Goal: Find specific fact: Find specific fact

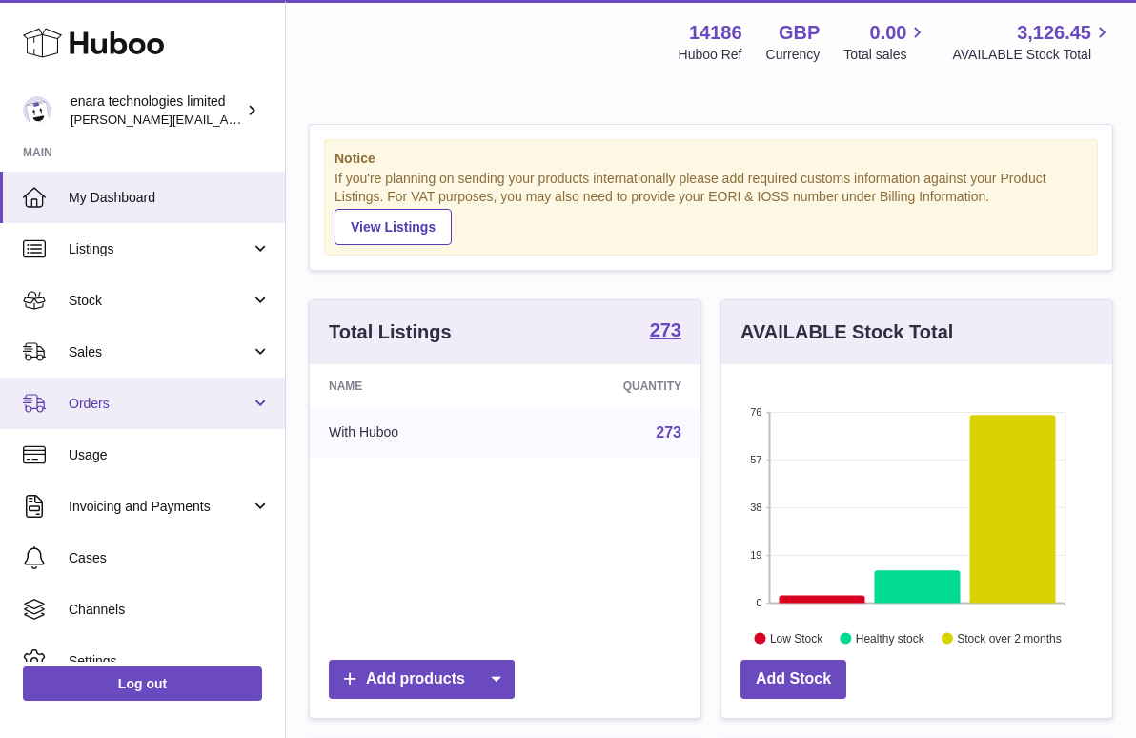
scroll to position [297, 391]
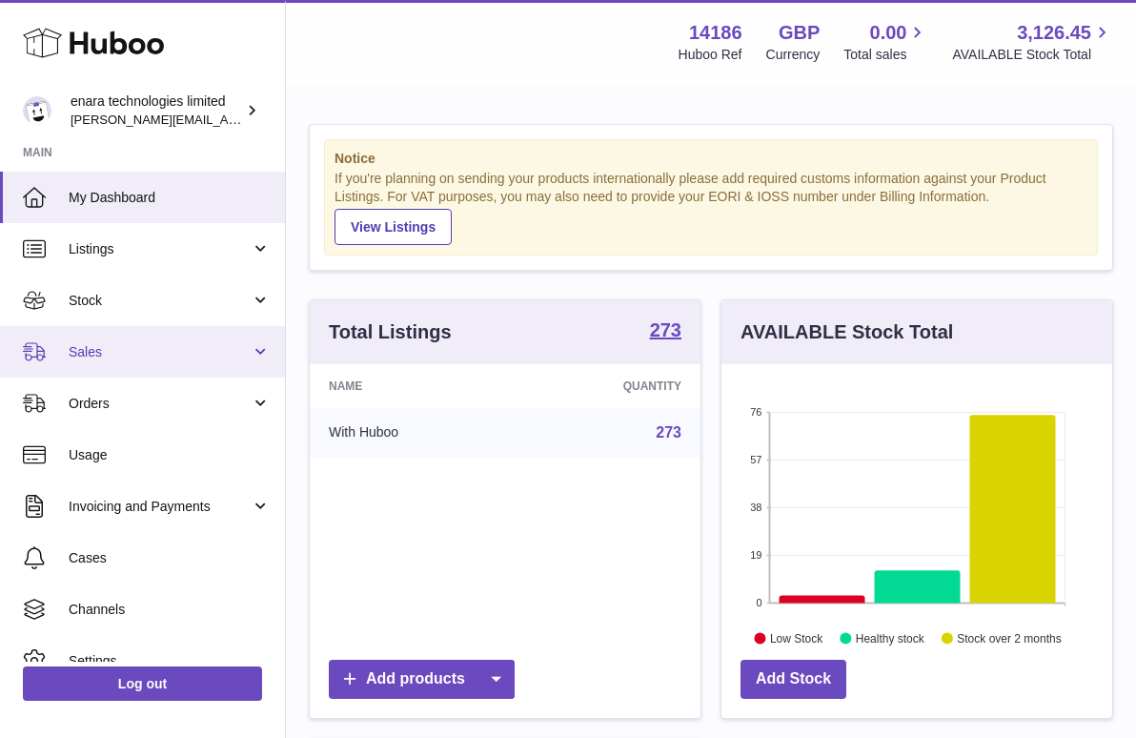
click at [197, 353] on span "Sales" at bounding box center [160, 352] width 182 height 18
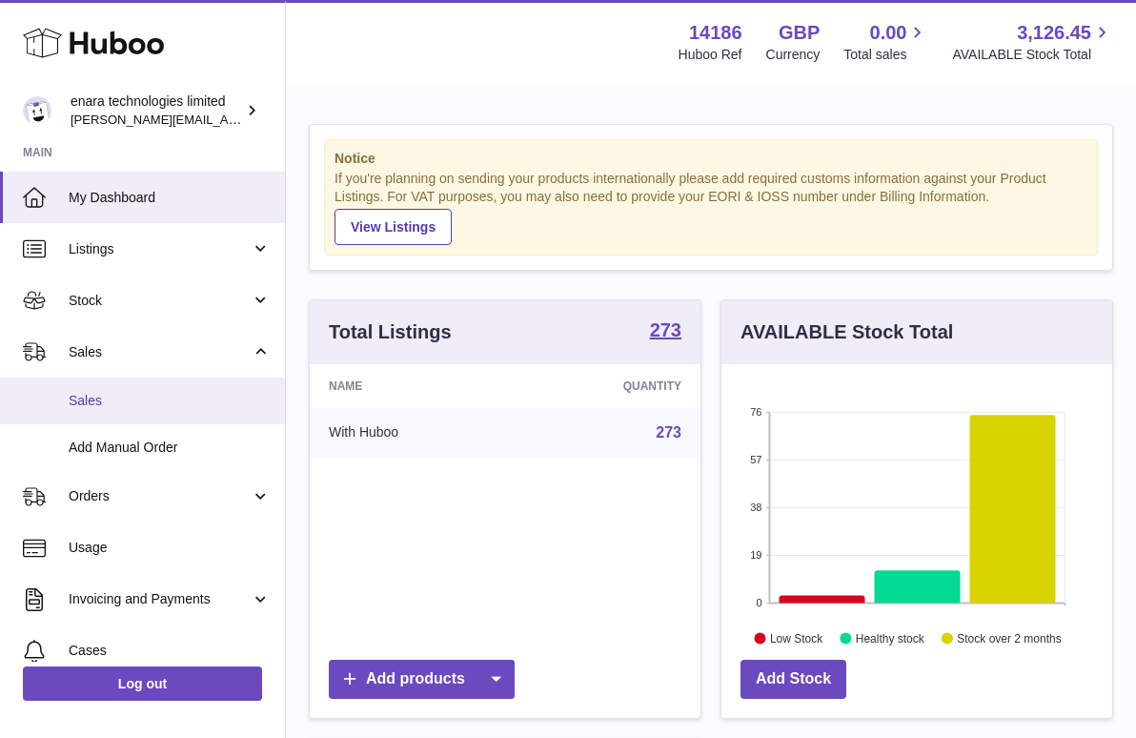
click at [186, 413] on link "Sales" at bounding box center [142, 400] width 285 height 47
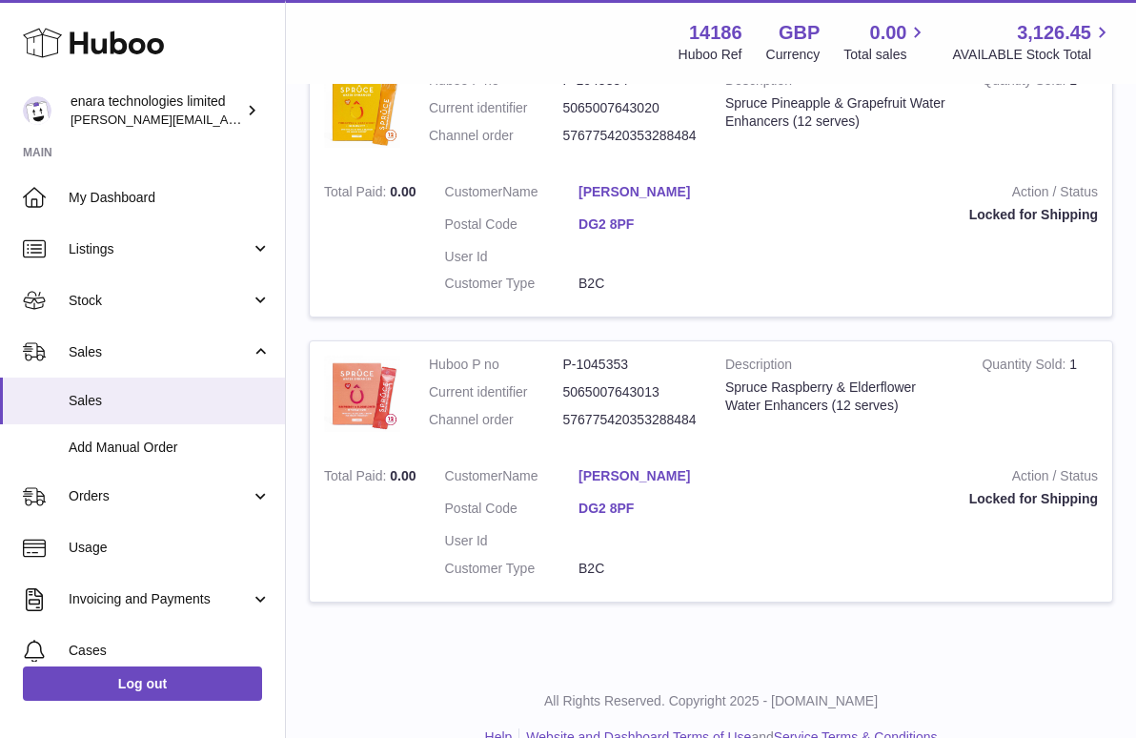
scroll to position [1568, 0]
click at [657, 412] on dd "576775420353288484" at bounding box center [630, 421] width 134 height 18
copy dd "576775420353288484"
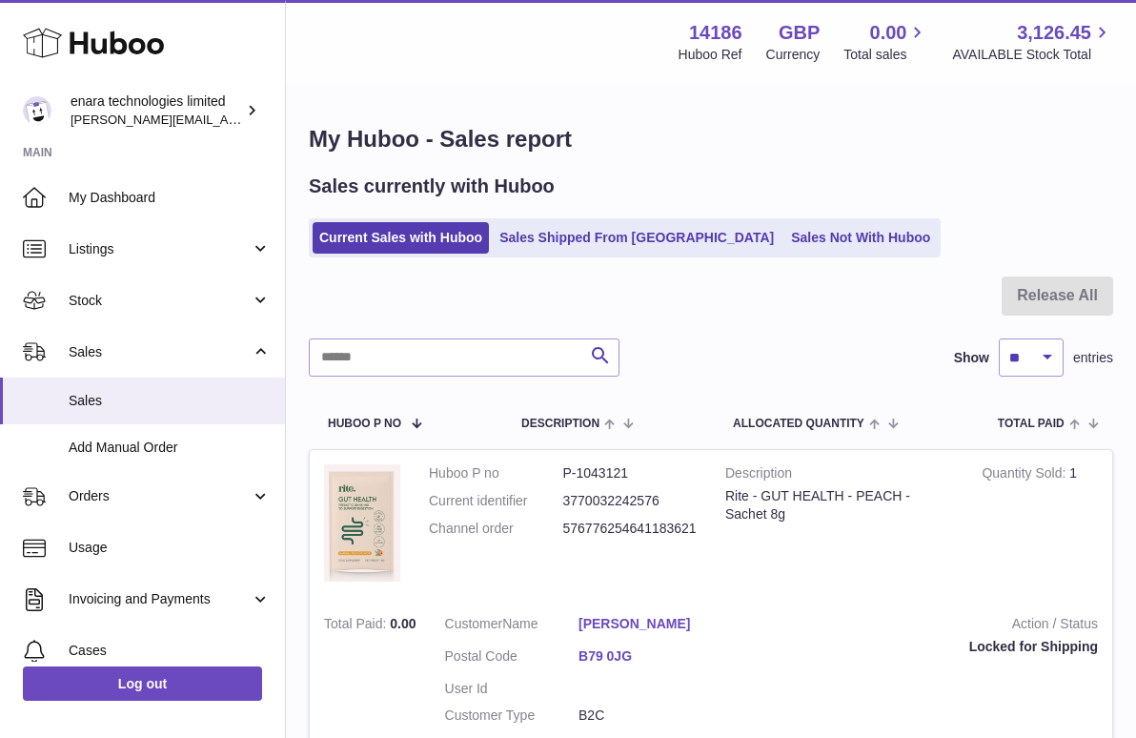
scroll to position [0, 0]
